Goal: Task Accomplishment & Management: Complete application form

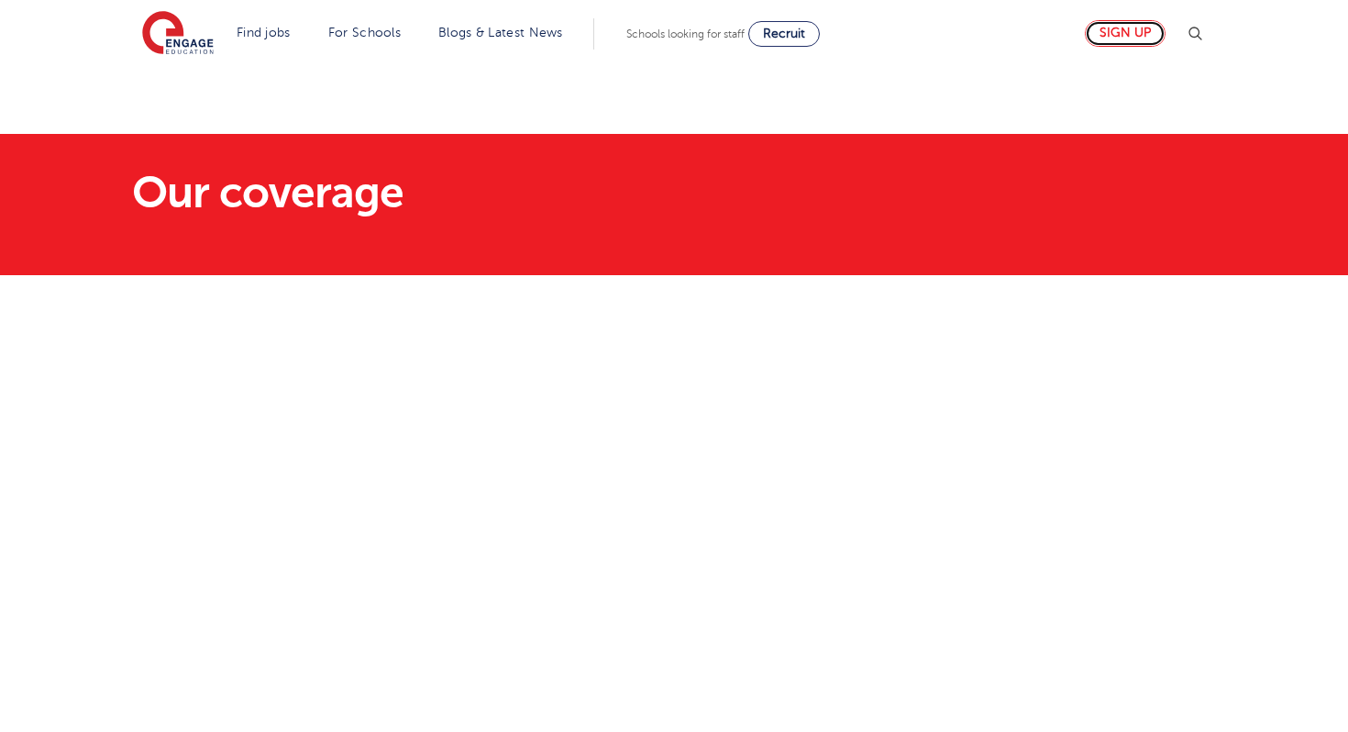
click at [1117, 38] on link "Sign up" at bounding box center [1125, 33] width 81 height 27
